Goal: Information Seeking & Learning: Stay updated

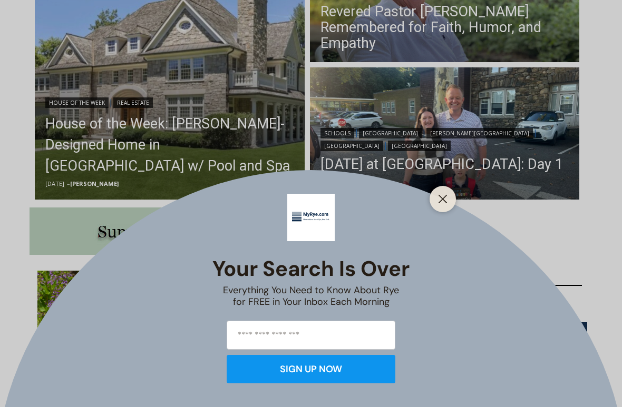
scroll to position [364, 0]
click at [443, 197] on icon "Close" at bounding box center [442, 198] width 9 height 9
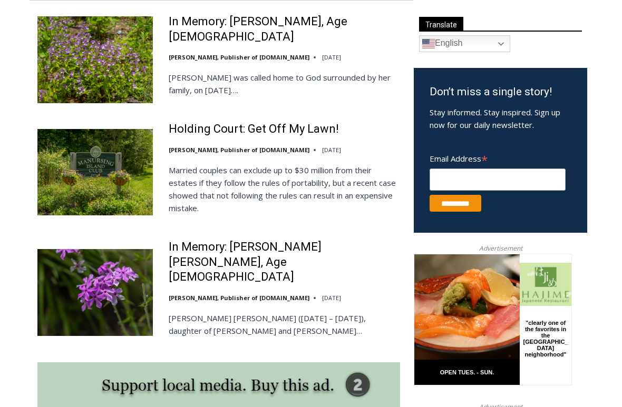
scroll to position [619, 0]
click at [261, 128] on link "Holding Court: Get Off My Lawn!" at bounding box center [254, 129] width 170 height 15
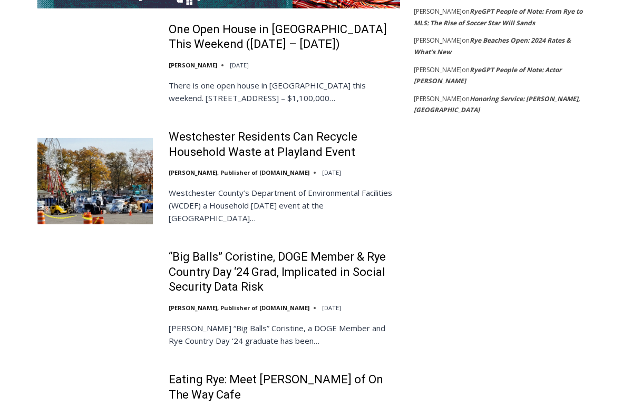
scroll to position [2143, 0]
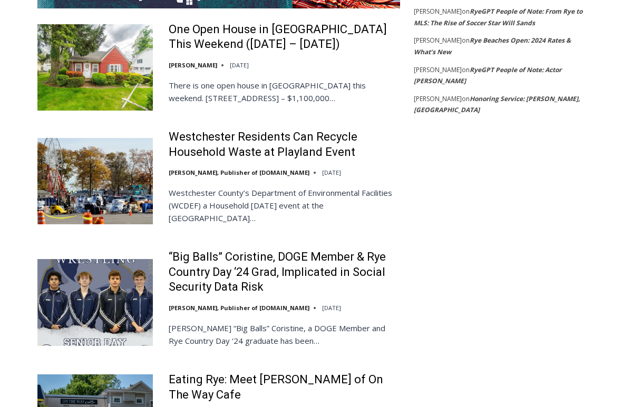
click at [294, 130] on link "Westchester Residents Can Recycle Household Waste at Playland Event" at bounding box center [284, 145] width 231 height 30
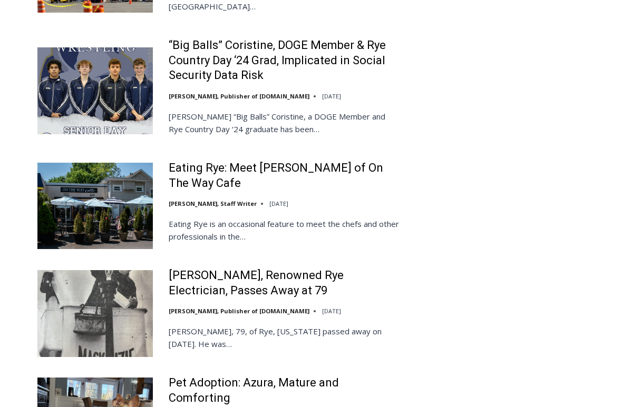
scroll to position [2361, 0]
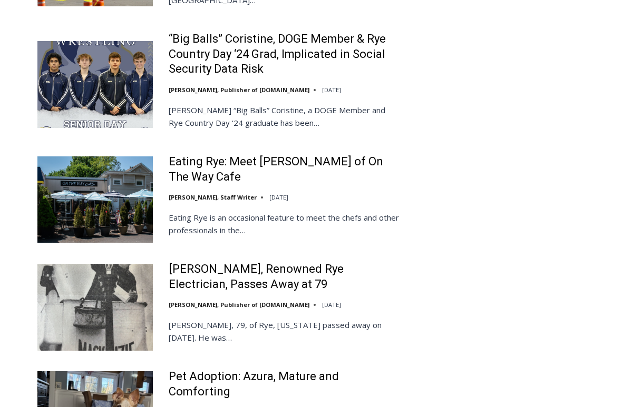
click at [297, 154] on link "Eating Rye: Meet Joseph Mortelliti of On The Way Cafe" at bounding box center [284, 169] width 231 height 30
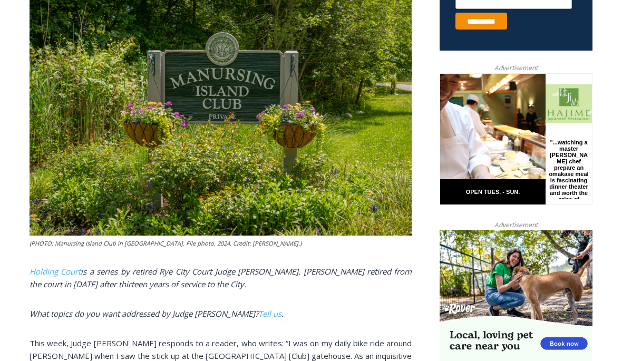
scroll to position [470, 0]
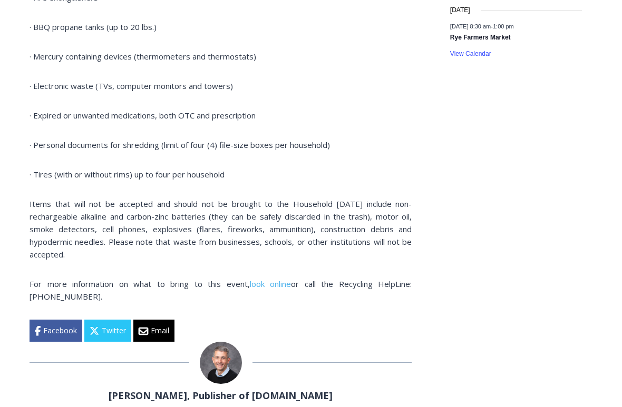
scroll to position [1357, 0]
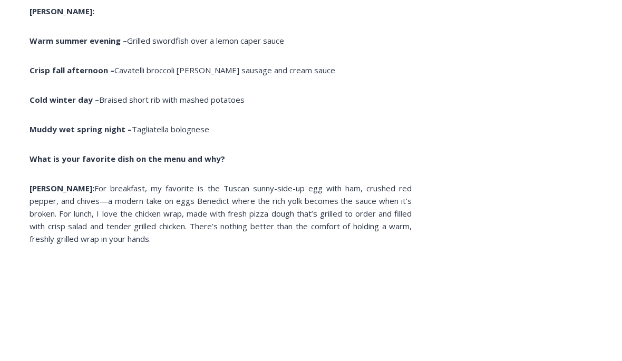
scroll to position [4627, 0]
